Goal: Transaction & Acquisition: Purchase product/service

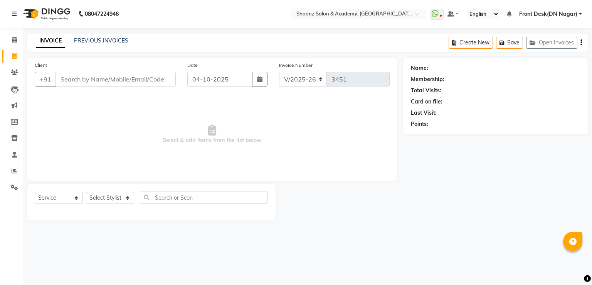
select select "6360"
select select "service"
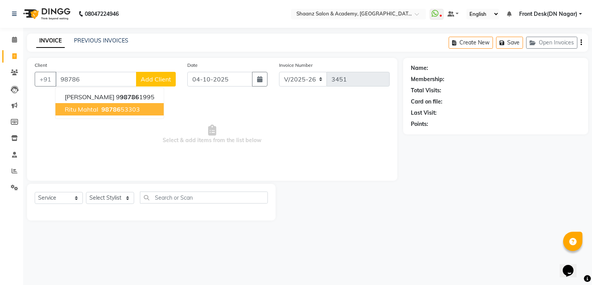
click at [79, 108] on span "ritu mahtal" at bounding box center [82, 109] width 34 height 8
type input "9878653303"
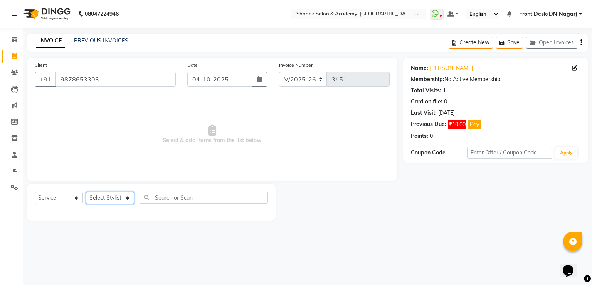
click at [109, 201] on select "Select Stylist [PERSON_NAME] [PERSON_NAME] dc Front Desk(DN Nagar) mehek MUSKAN…" at bounding box center [110, 198] width 48 height 12
select select "89394"
click at [86, 192] on select "Select Stylist [PERSON_NAME] [PERSON_NAME] dc Front Desk(DN Nagar) mehek MUSKAN…" at bounding box center [110, 198] width 48 height 12
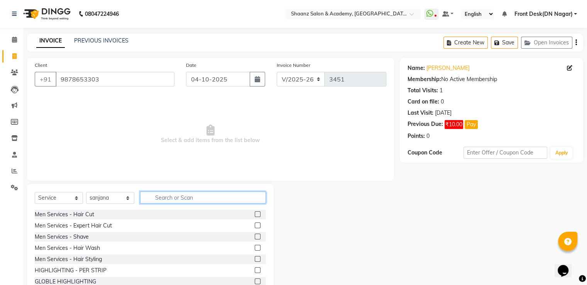
click at [180, 196] on input "text" at bounding box center [203, 197] width 126 height 12
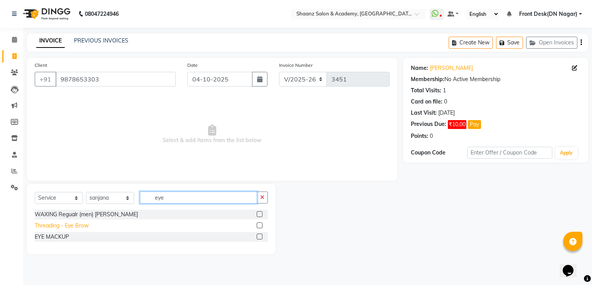
type input "eye"
click at [42, 226] on div "Threading - Eye Brow" at bounding box center [62, 225] width 54 height 8
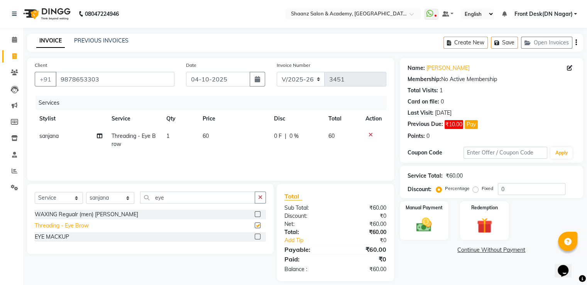
checkbox input "false"
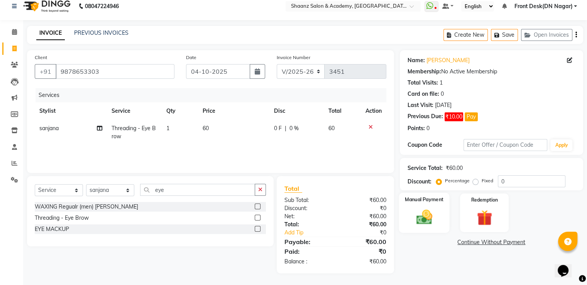
click at [413, 208] on img at bounding box center [424, 217] width 26 height 19
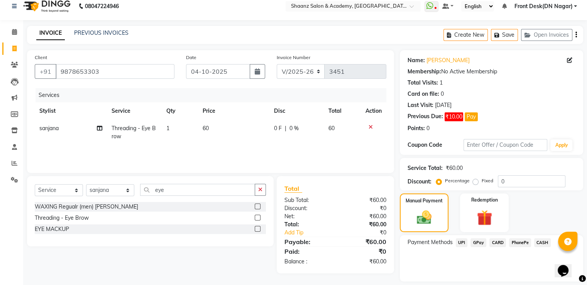
scroll to position [31, 0]
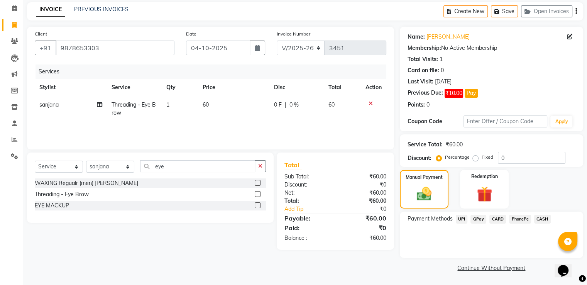
click at [539, 216] on span "CASH" at bounding box center [542, 218] width 17 height 9
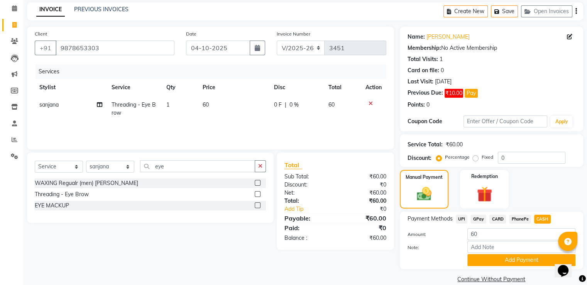
scroll to position [43, 0]
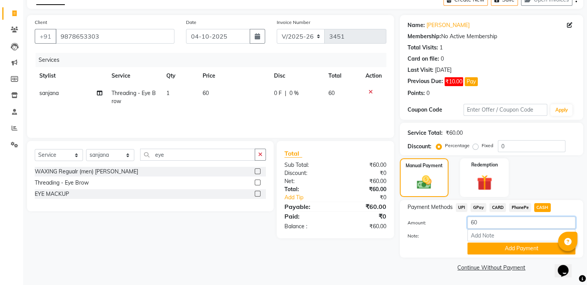
click at [496, 220] on input "60" at bounding box center [521, 222] width 108 height 12
type input "6"
type input "50"
click at [504, 248] on button "Add Payment" at bounding box center [521, 248] width 108 height 12
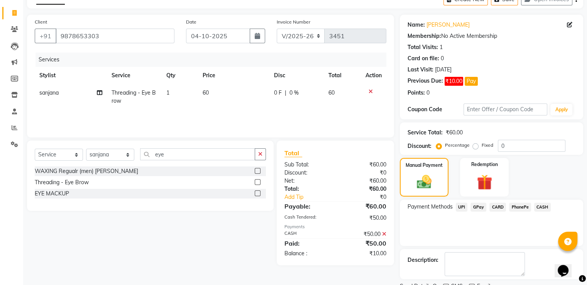
scroll to position [74, 0]
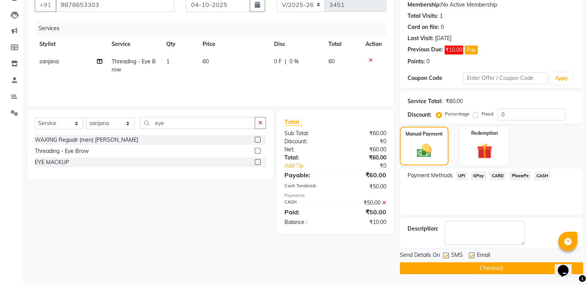
click at [469, 255] on label at bounding box center [472, 255] width 6 height 6
click at [469, 255] on input "checkbox" at bounding box center [471, 255] width 5 height 5
checkbox input "false"
click at [443, 253] on label at bounding box center [446, 255] width 6 height 6
click at [443, 253] on input "checkbox" at bounding box center [445, 255] width 5 height 5
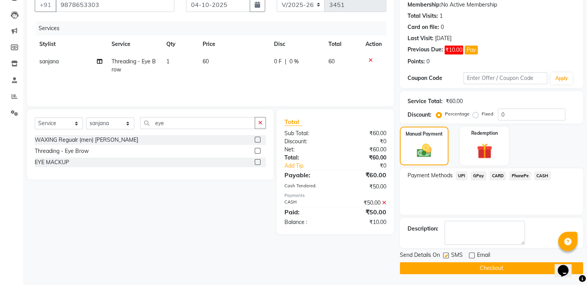
checkbox input "false"
click at [440, 266] on button "Checkout" at bounding box center [491, 268] width 183 height 12
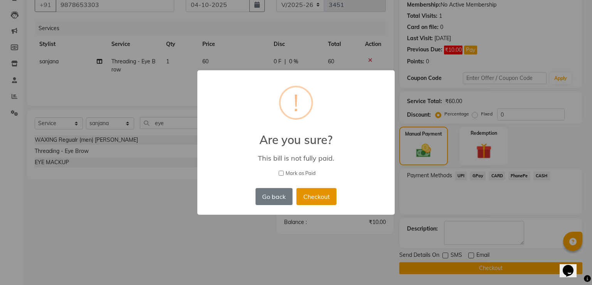
click at [312, 197] on button "Checkout" at bounding box center [317, 196] width 40 height 17
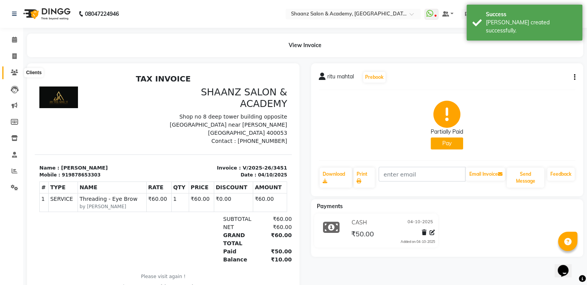
click at [17, 74] on icon at bounding box center [14, 72] width 7 height 6
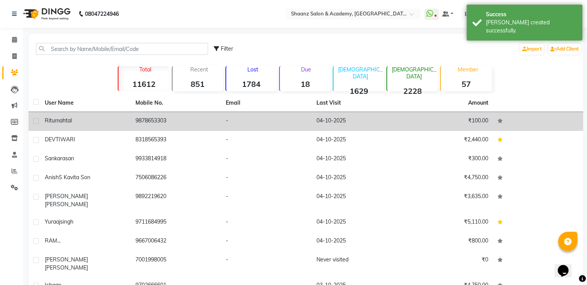
click at [71, 121] on span "mahtal" at bounding box center [63, 120] width 17 height 7
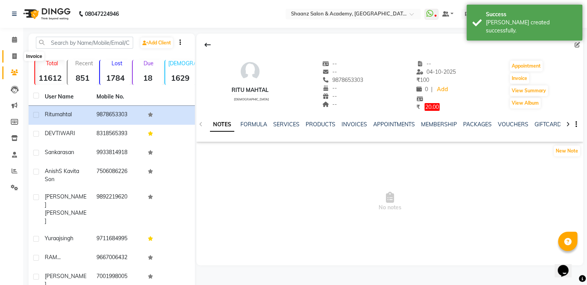
click at [9, 54] on span at bounding box center [14, 56] width 13 height 9
select select "service"
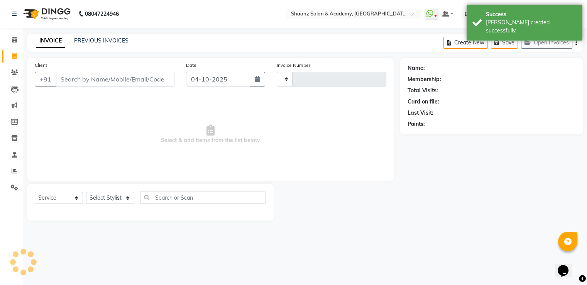
type input "3452"
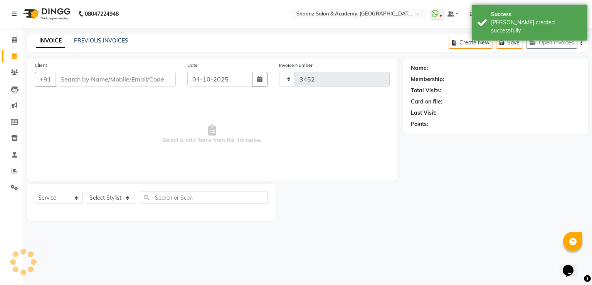
select select "6360"
